Goal: Task Accomplishment & Management: Manage account settings

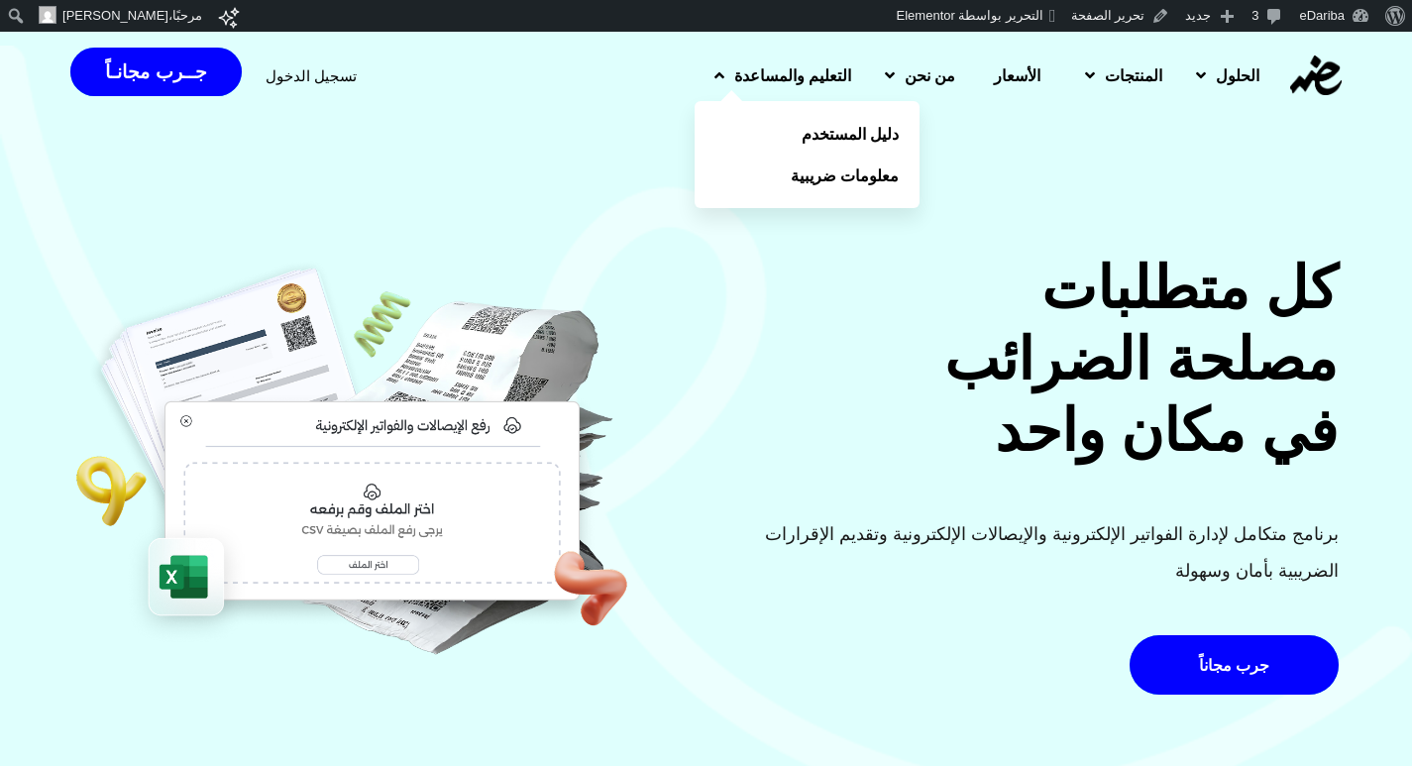
drag, startPoint x: 0, startPoint y: 0, endPoint x: 660, endPoint y: 80, distance: 664.7
click at [714, 80] on icon at bounding box center [719, 75] width 10 height 16
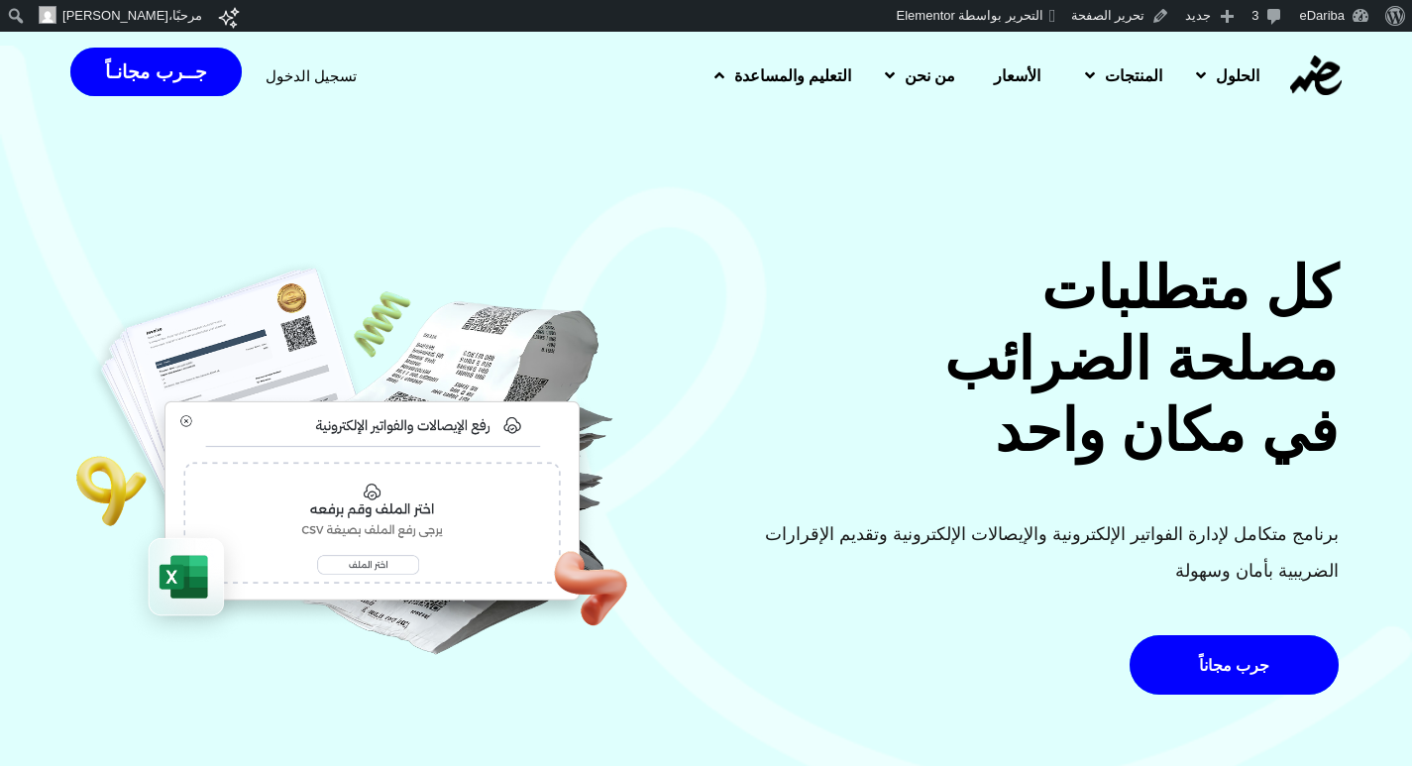
click at [695, 76] on link "التعليم والمساعدة" at bounding box center [780, 76] width 170 height 52
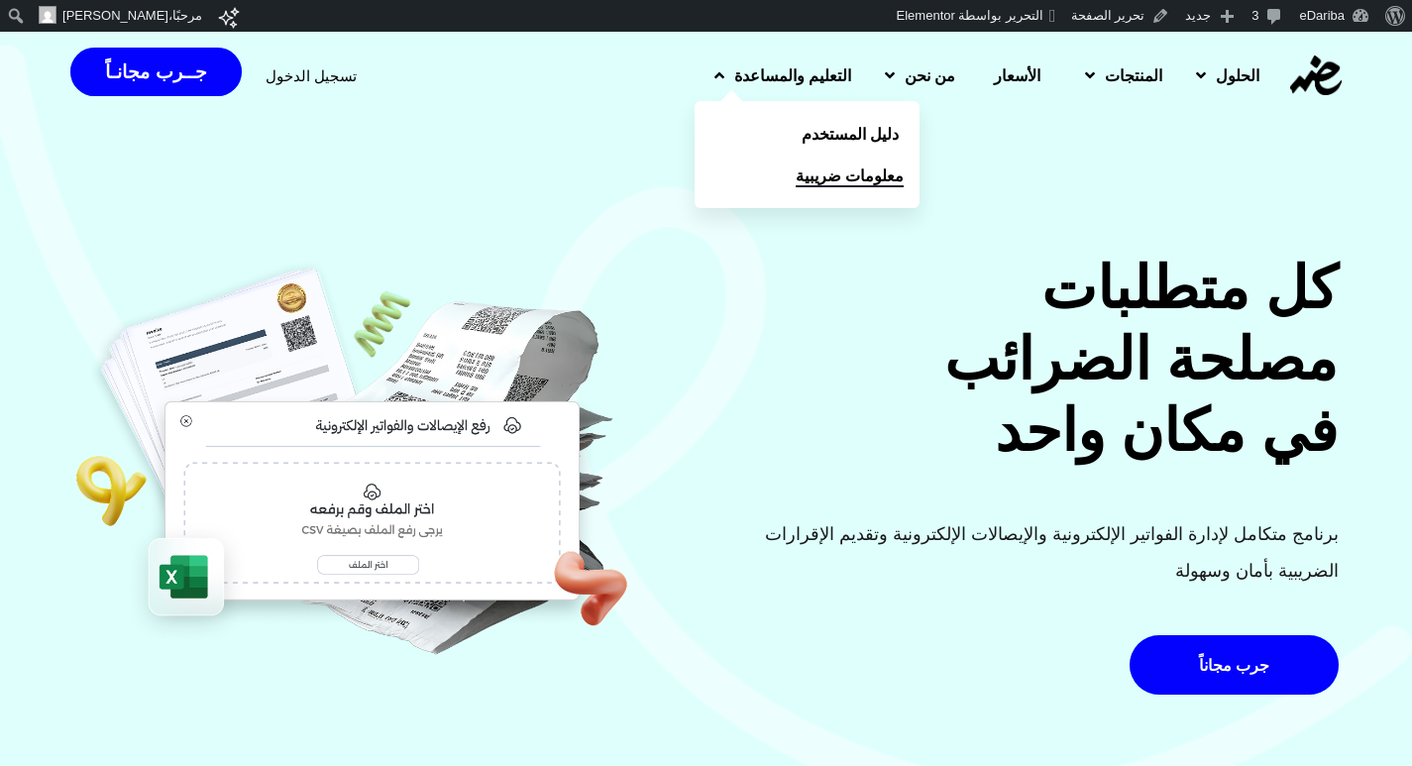
click at [796, 186] on span "معلومات ضريبية" at bounding box center [850, 175] width 108 height 24
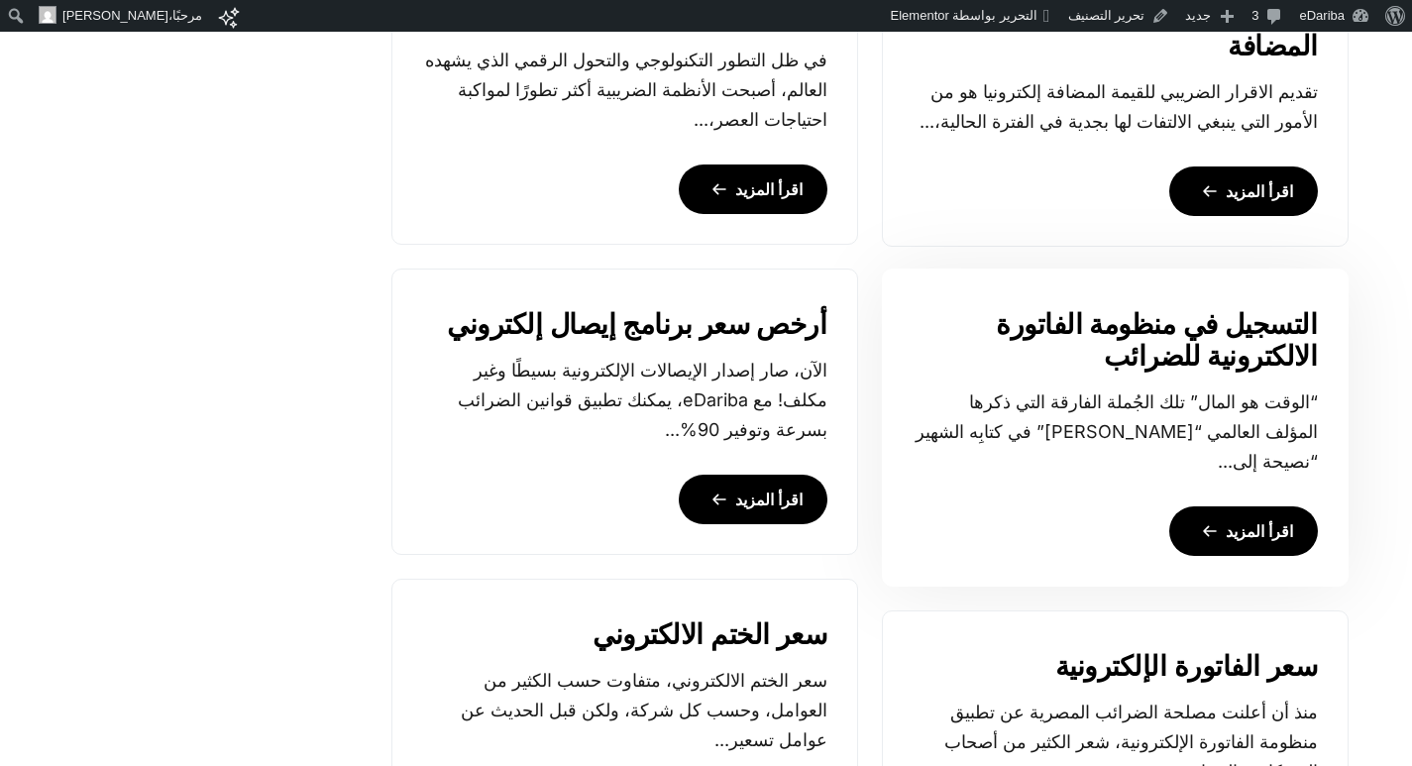
scroll to position [1882, 0]
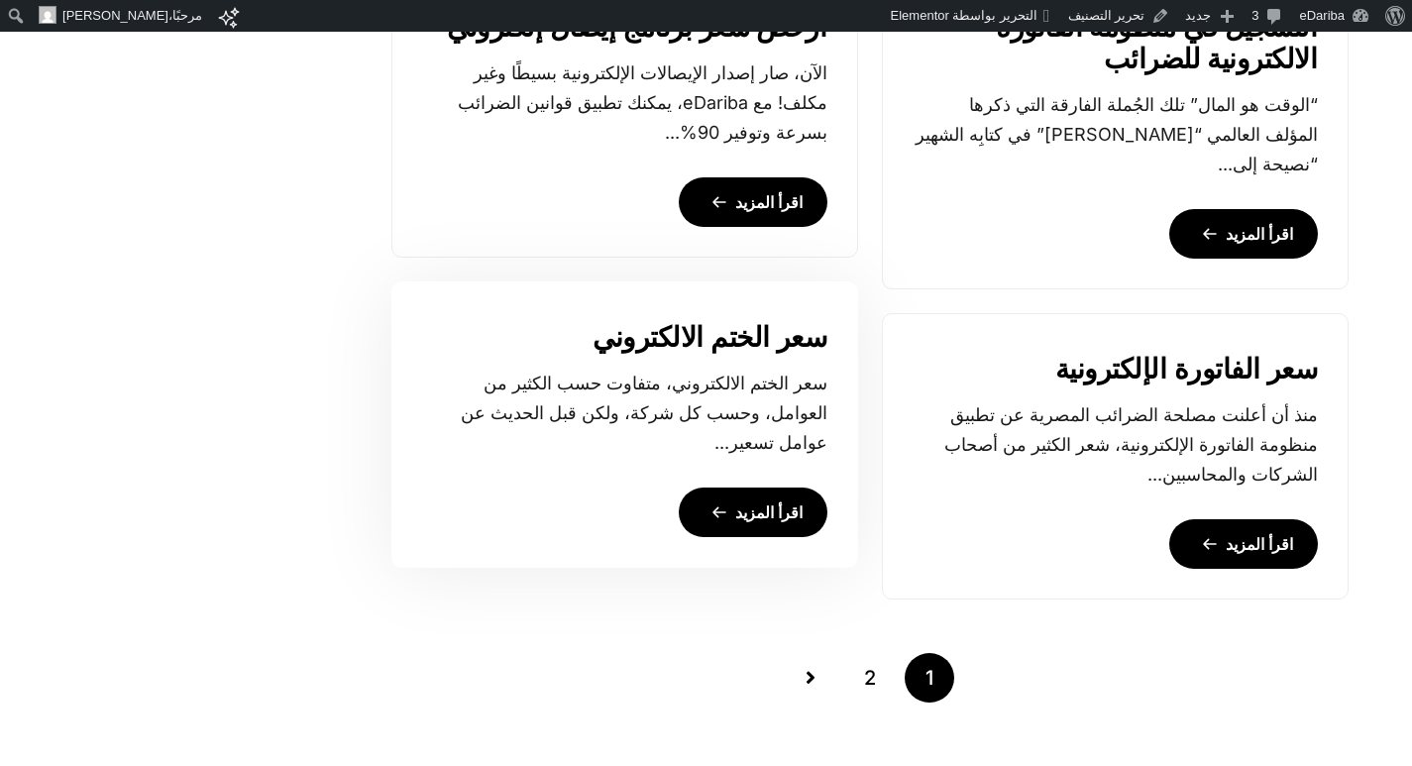
click at [732, 514] on link "اقرأ المزيد" at bounding box center [753, 512] width 149 height 50
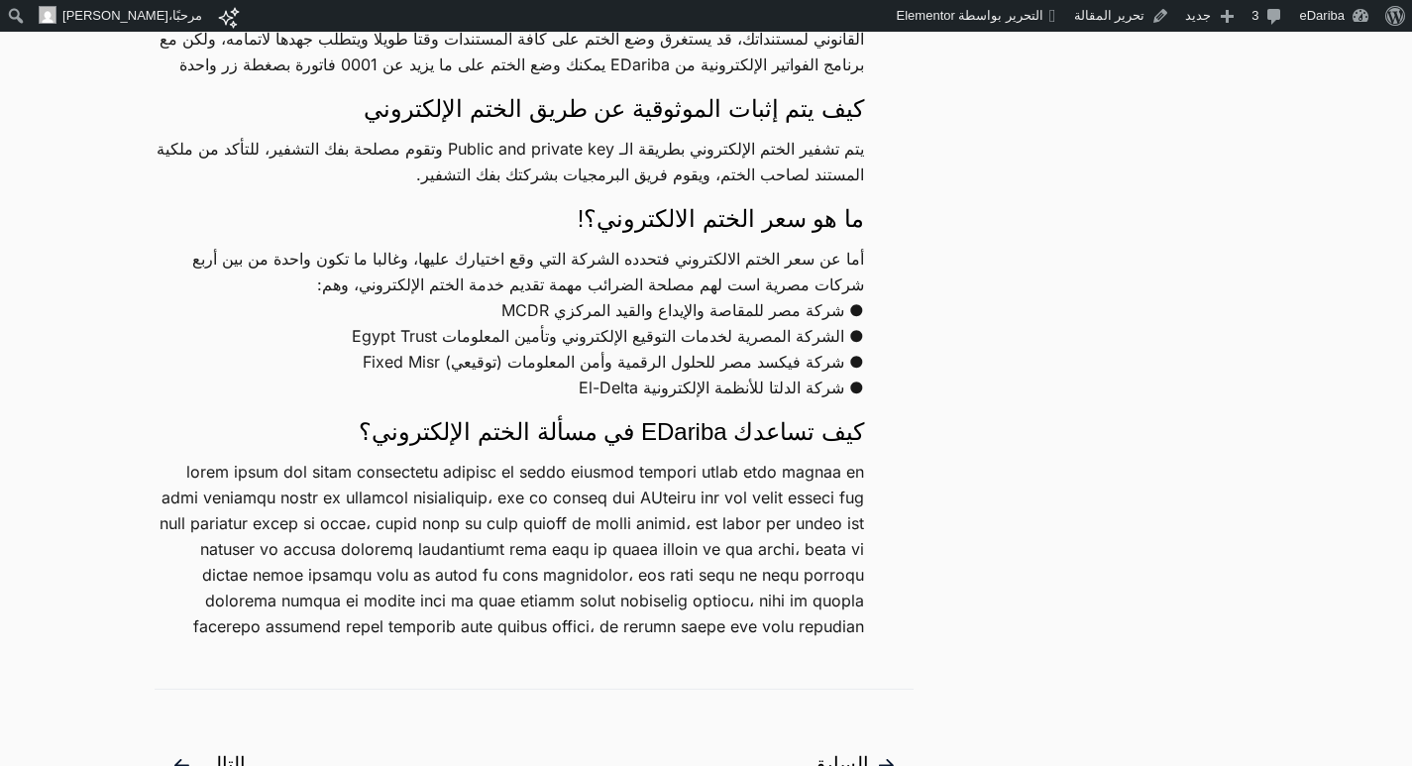
scroll to position [2477, 0]
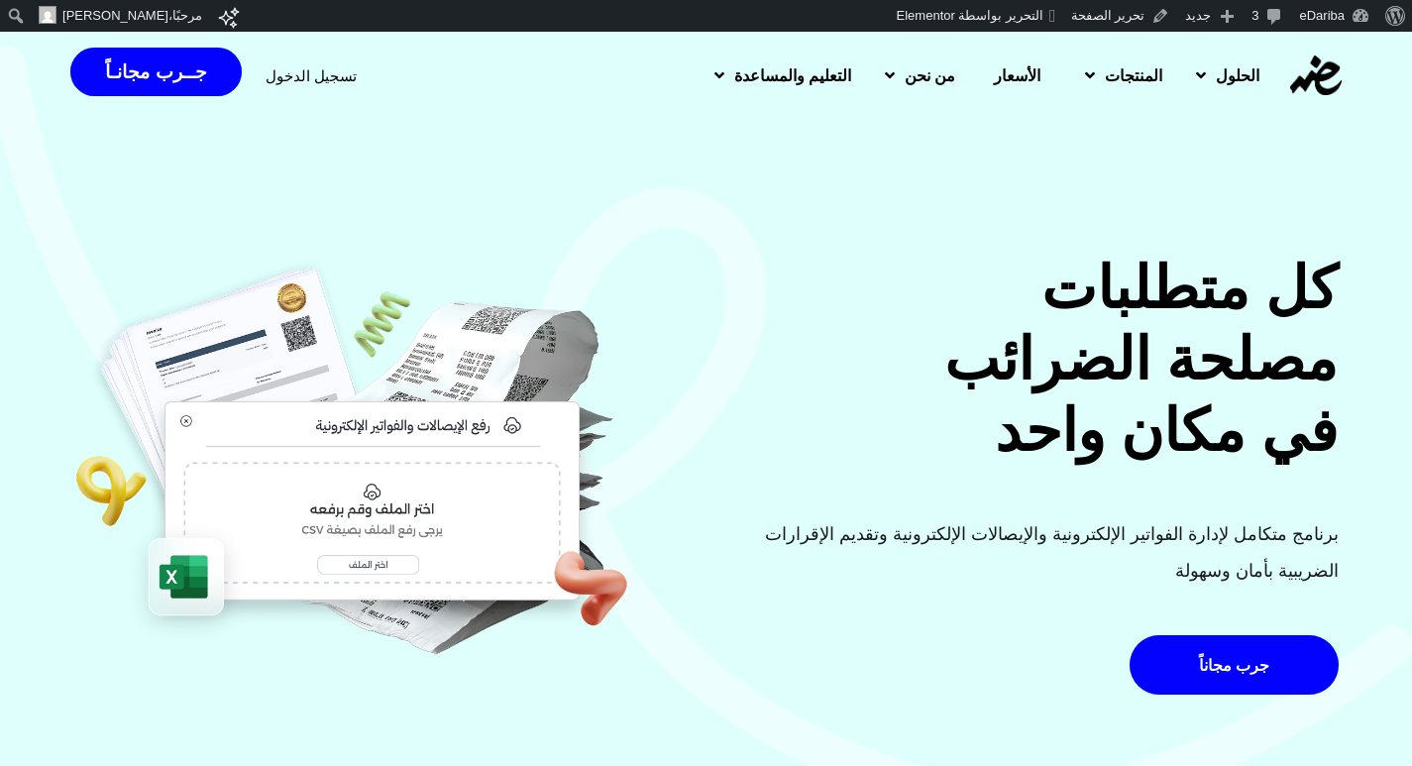
click at [280, 69] on span "تسجيل الدخول" at bounding box center [311, 75] width 91 height 15
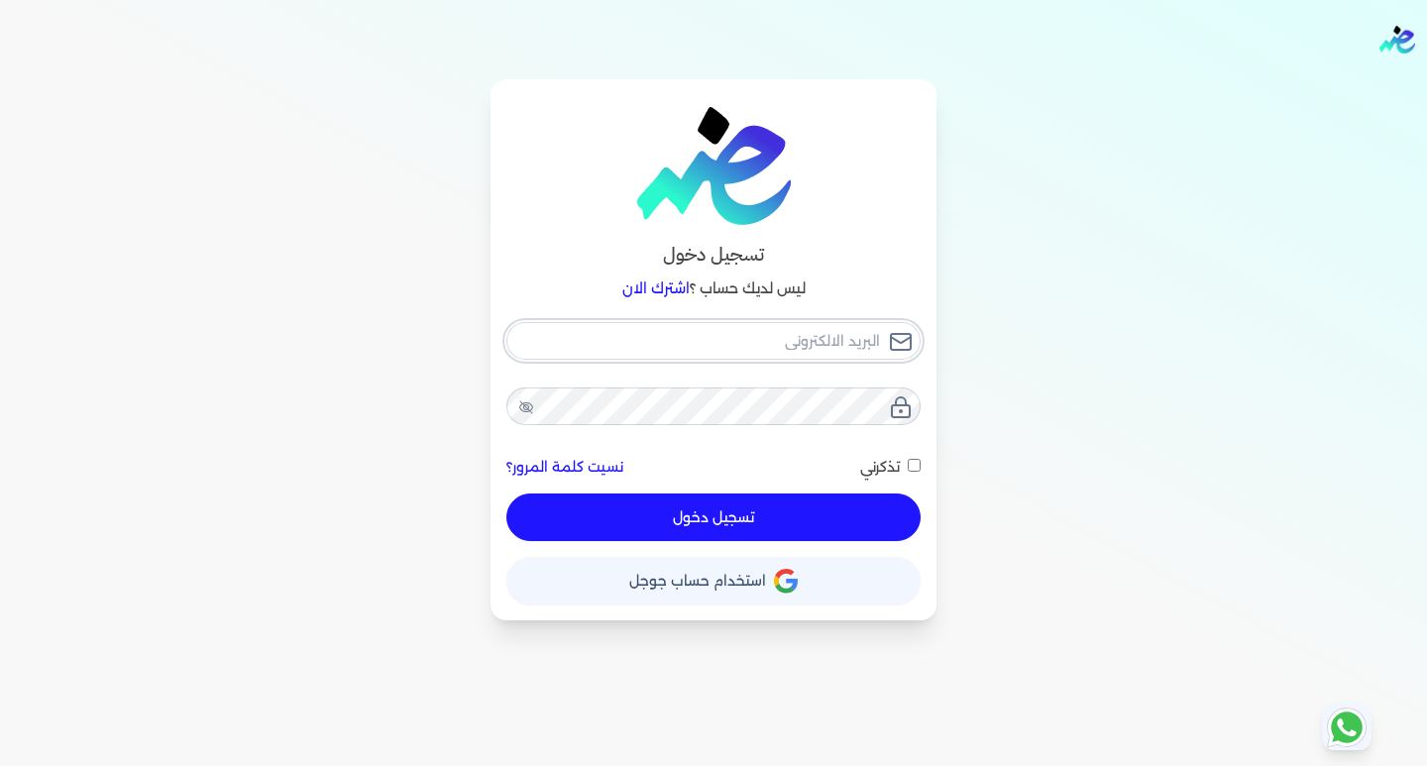
type input "[EMAIL_ADDRESS][DOMAIN_NAME]"
click at [694, 337] on input "[EMAIL_ADDRESS][DOMAIN_NAME]" at bounding box center [713, 341] width 414 height 38
checkbox input "false"
type input "[EMAIL_ADDRESS][DOMAIN_NAME]"
click at [627, 525] on button "تسجيل دخول" at bounding box center [713, 517] width 414 height 48
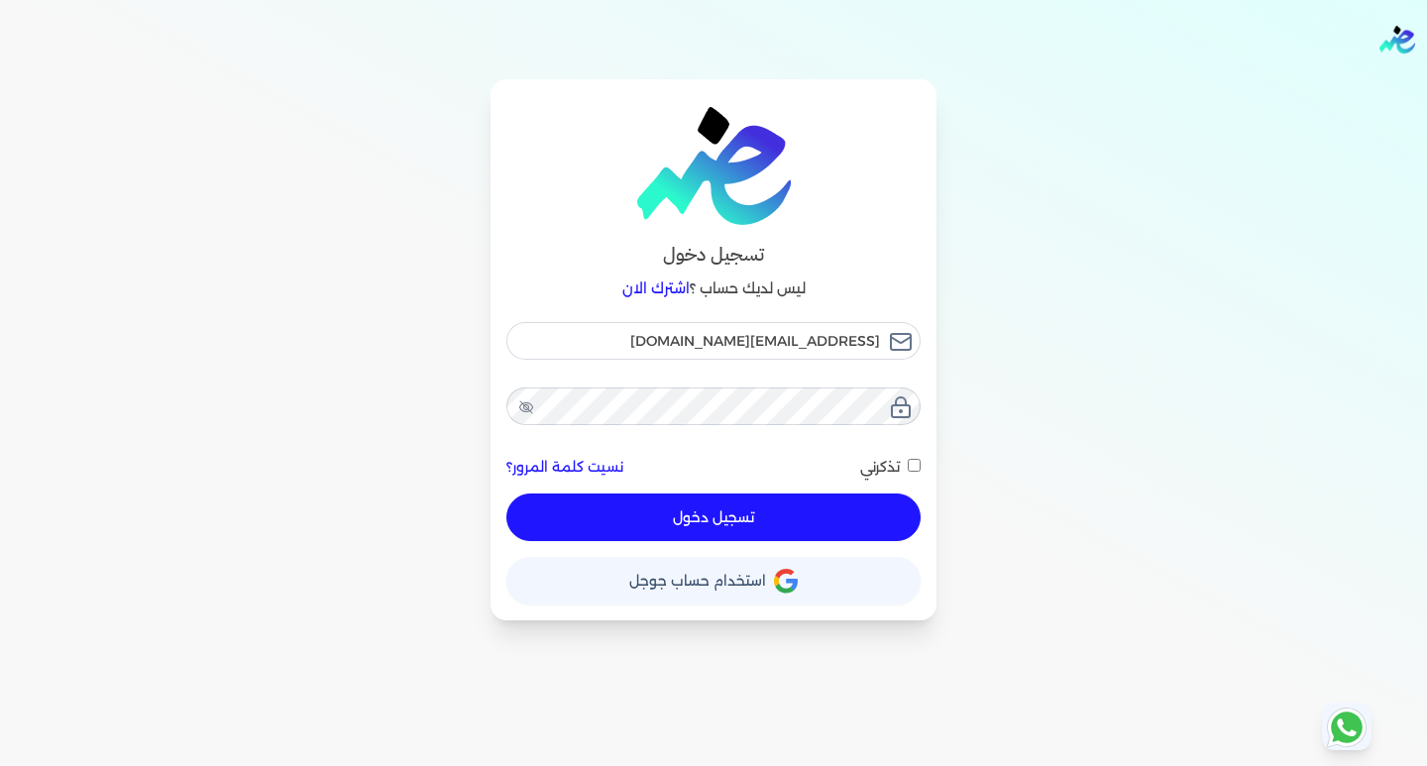
checkbox input "false"
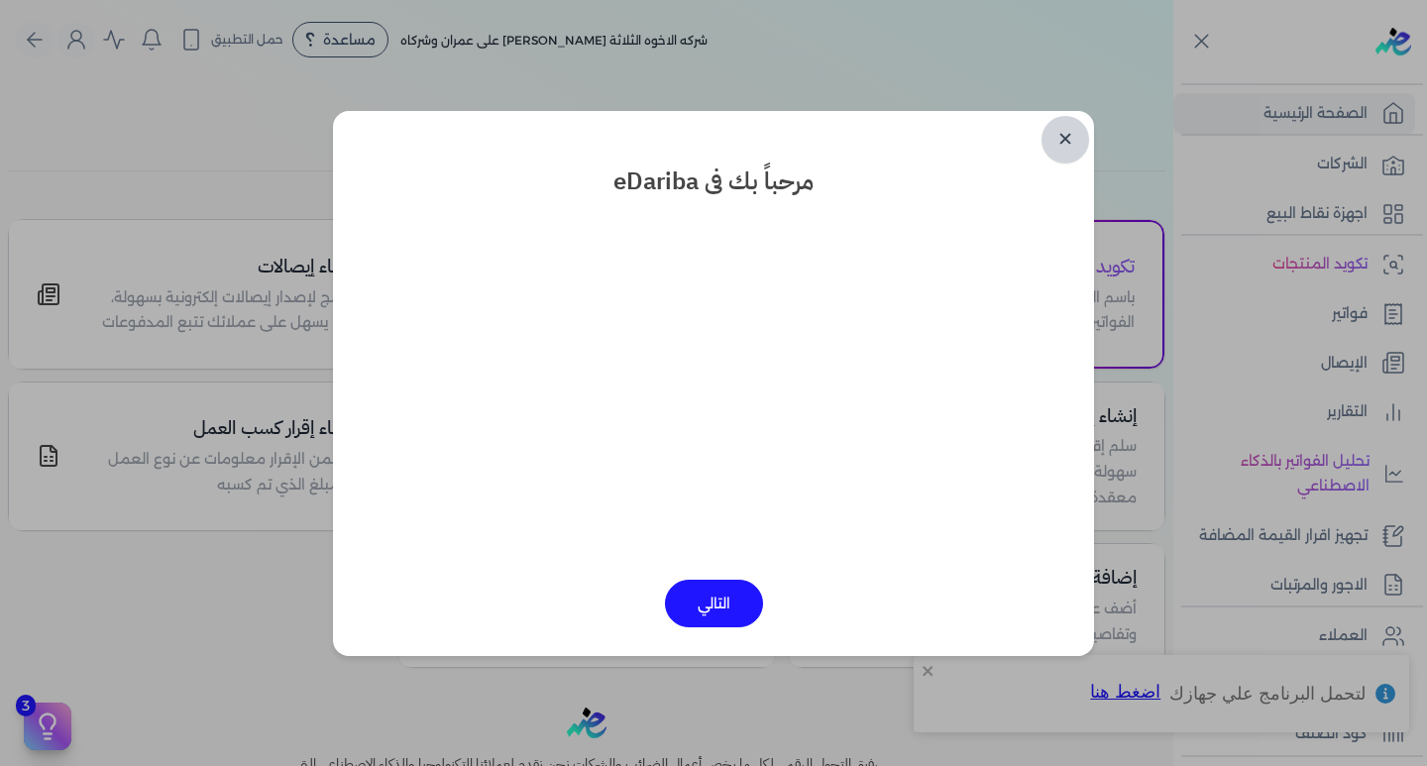
click at [1064, 134] on link "✕" at bounding box center [1065, 140] width 48 height 48
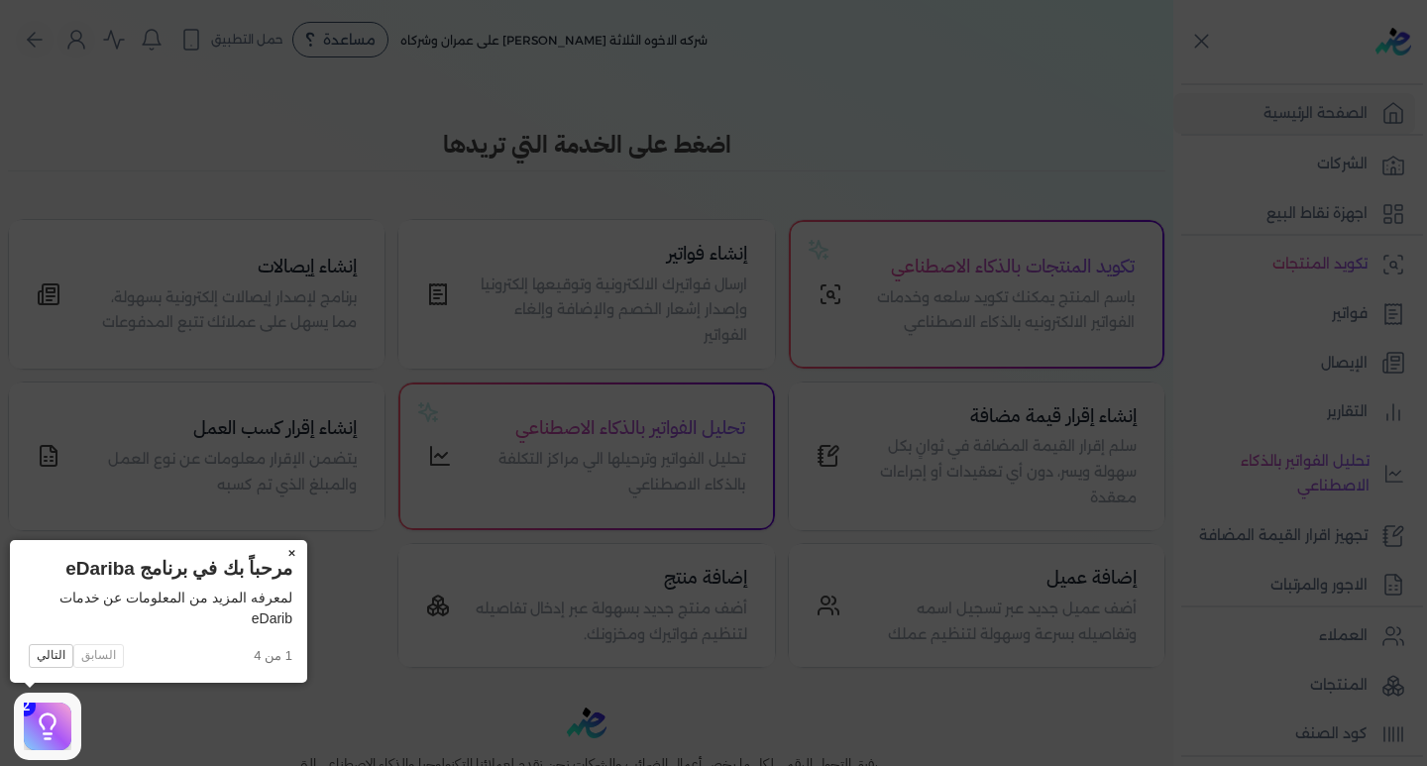
click at [286, 547] on button "×" at bounding box center [291, 554] width 32 height 28
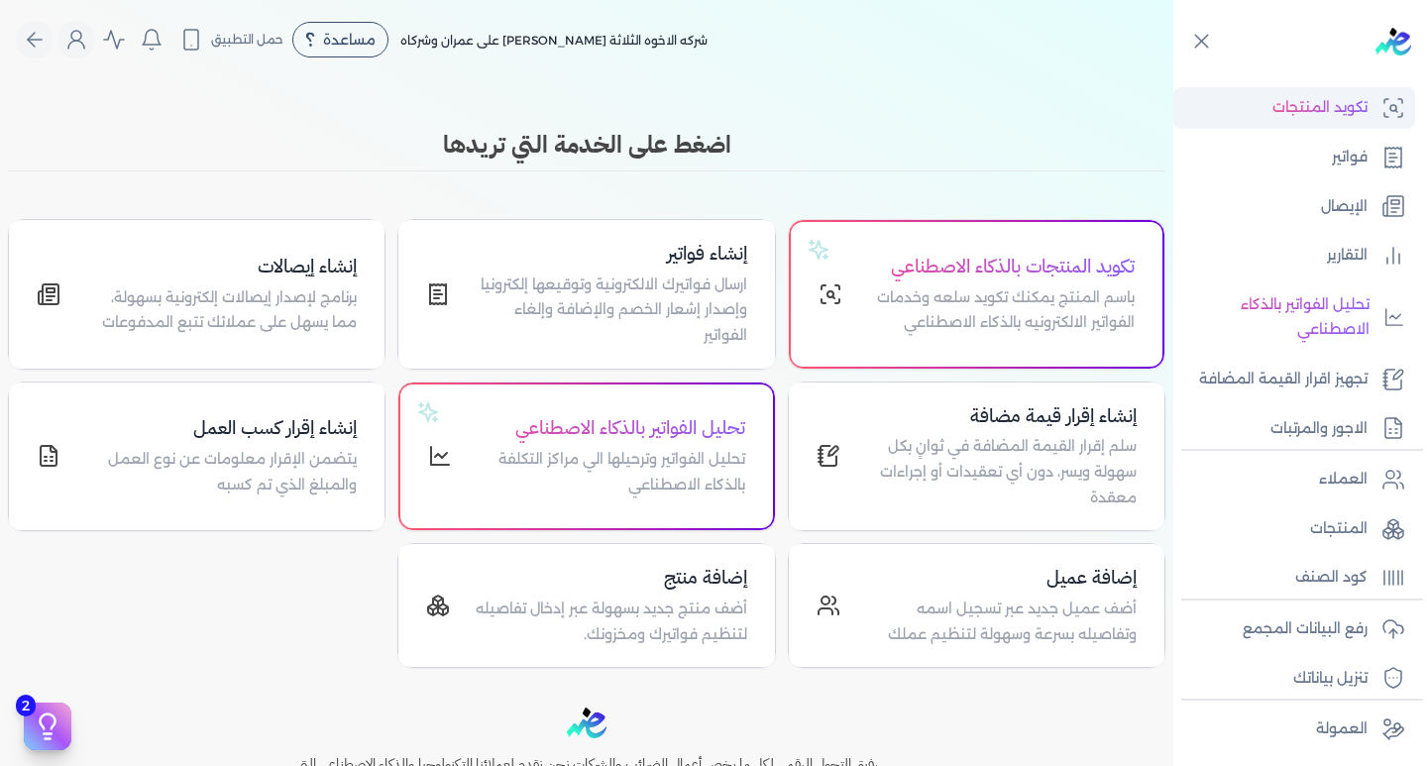
scroll to position [57, 0]
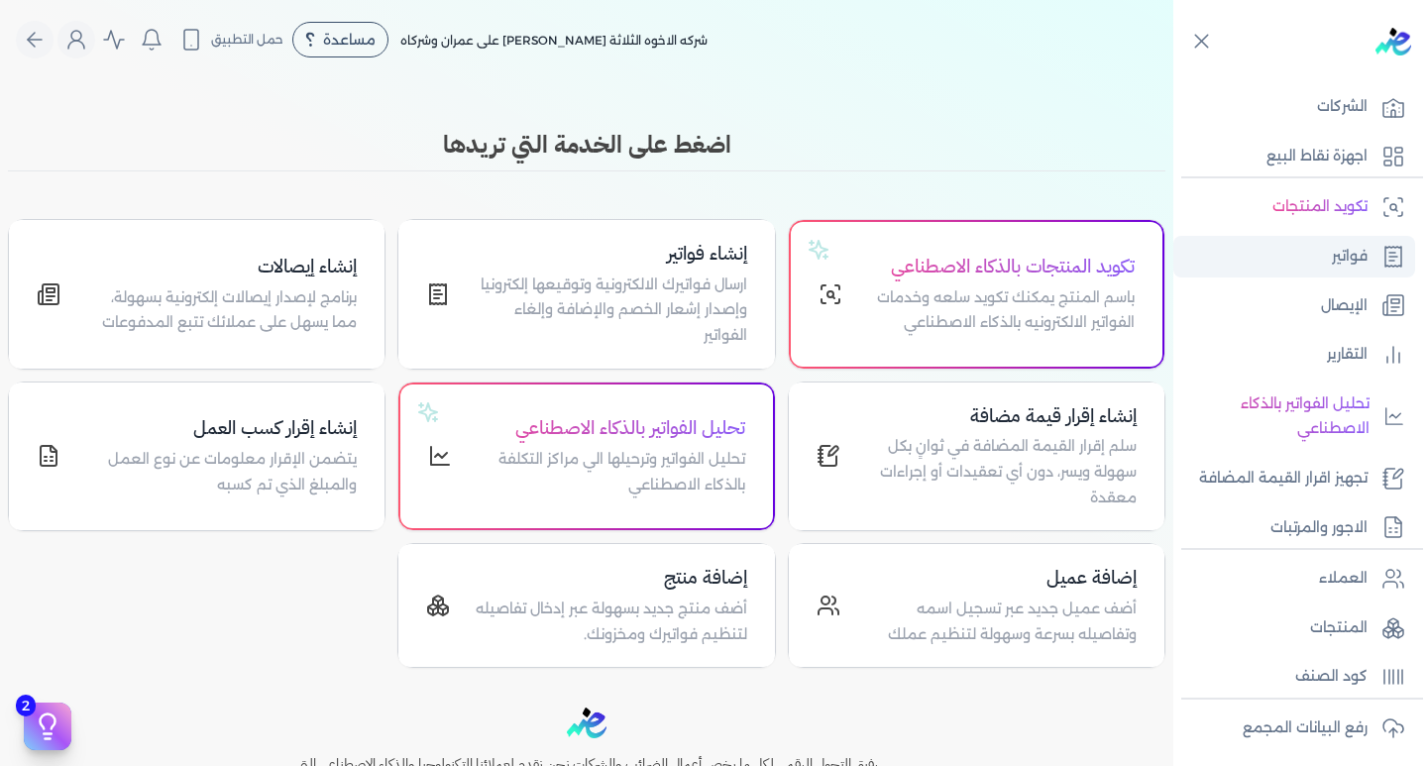
click at [1352, 266] on p "فواتير" at bounding box center [1350, 257] width 36 height 26
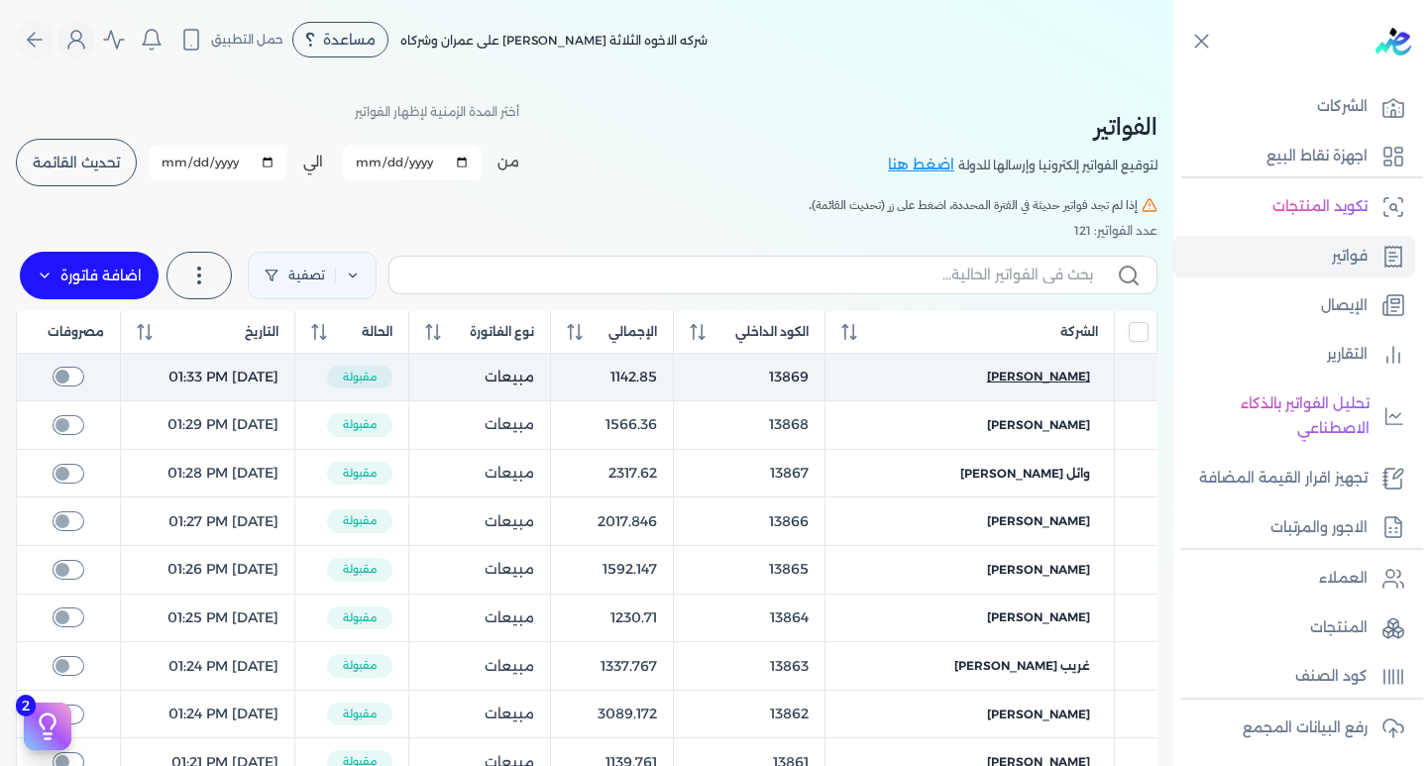
click at [1055, 375] on span "[PERSON_NAME]" at bounding box center [1038, 377] width 103 height 18
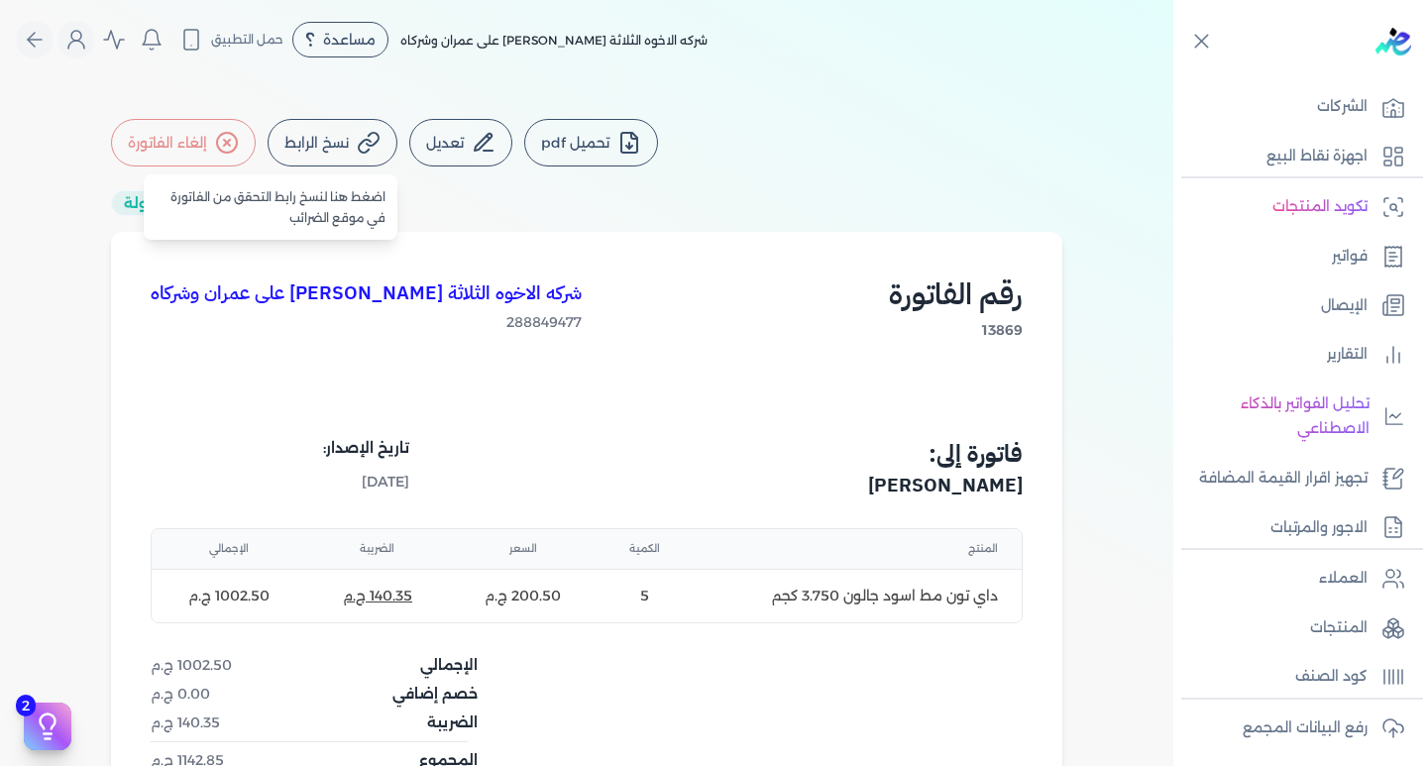
click at [345, 133] on button "نسخ الرابط" at bounding box center [333, 143] width 130 height 48
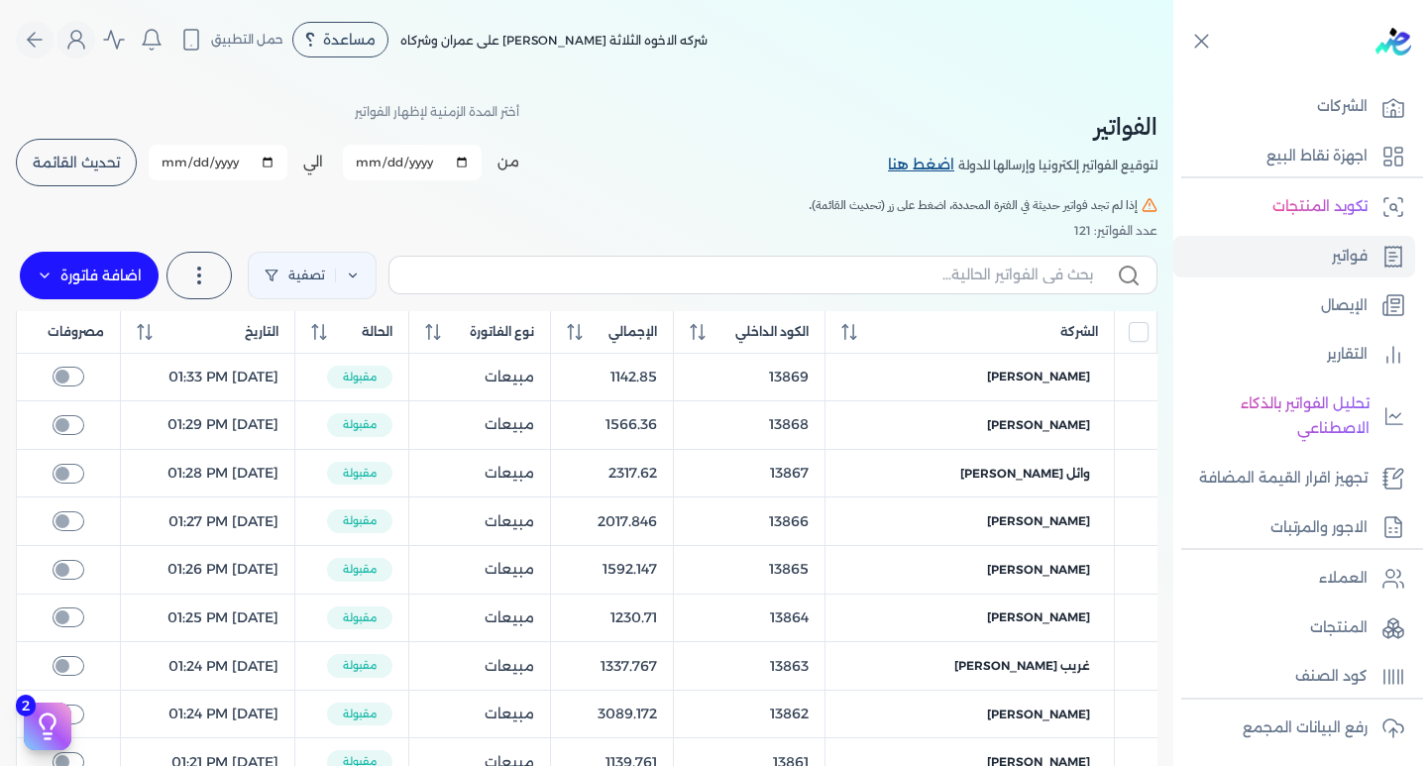
click at [914, 167] on link "اضغط هنا" at bounding box center [923, 166] width 70 height 22
click at [931, 167] on link "اضغط هنا" at bounding box center [923, 166] width 70 height 22
